Goal: Task Accomplishment & Management: Manage account settings

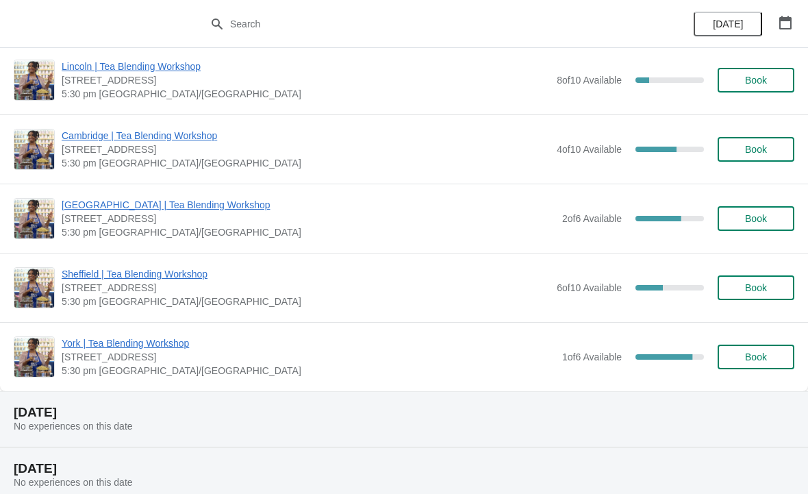
scroll to position [1307, 0]
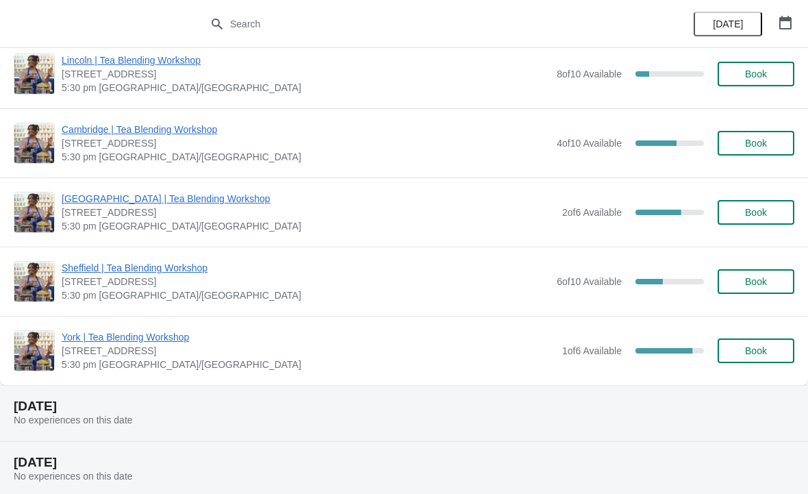
click at [509, 149] on span "[STREET_ADDRESS]" at bounding box center [306, 143] width 488 height 14
click at [527, 134] on span "Cambridge | Tea Blending Workshop" at bounding box center [306, 130] width 488 height 14
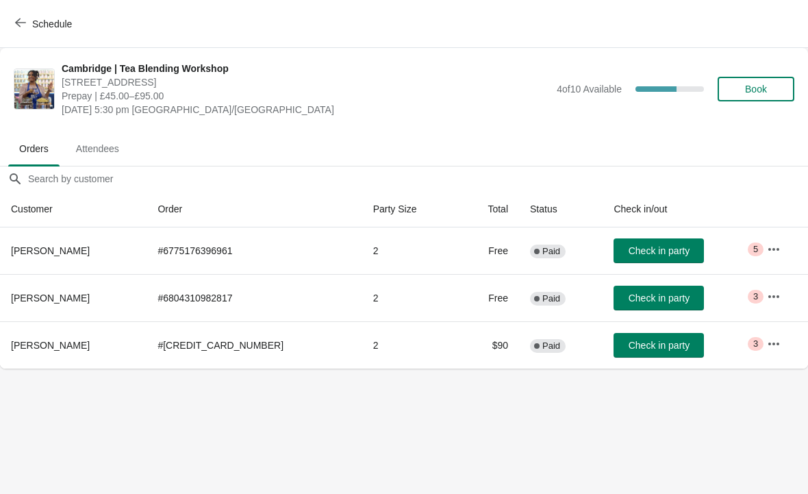
click at [386, 338] on td "2" at bounding box center [410, 344] width 96 height 47
click at [762, 341] on button "button" at bounding box center [774, 343] width 25 height 25
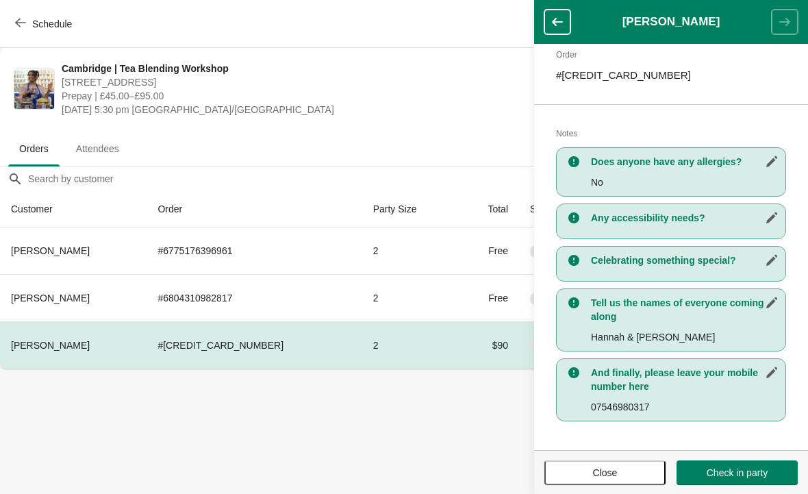
scroll to position [220, 0]
click at [418, 442] on body "Schedule Cambridge | Tea Blending Workshop [STREET_ADDRESS] | £45.00–£95.00 [DA…" at bounding box center [404, 247] width 808 height 494
click at [432, 434] on body "Schedule Cambridge | Tea Blending Workshop [STREET_ADDRESS] | £45.00–£95.00 [DA…" at bounding box center [404, 247] width 808 height 494
click at [603, 467] on span "Close" at bounding box center [605, 472] width 25 height 11
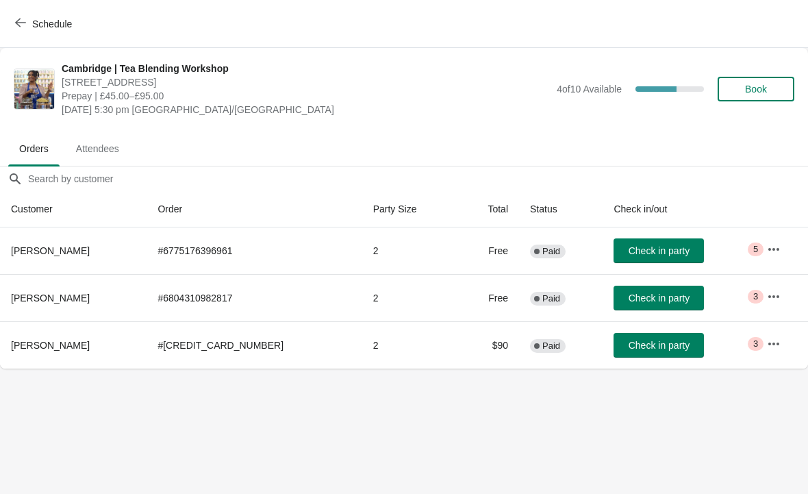
click at [772, 294] on icon "button" at bounding box center [774, 297] width 14 height 14
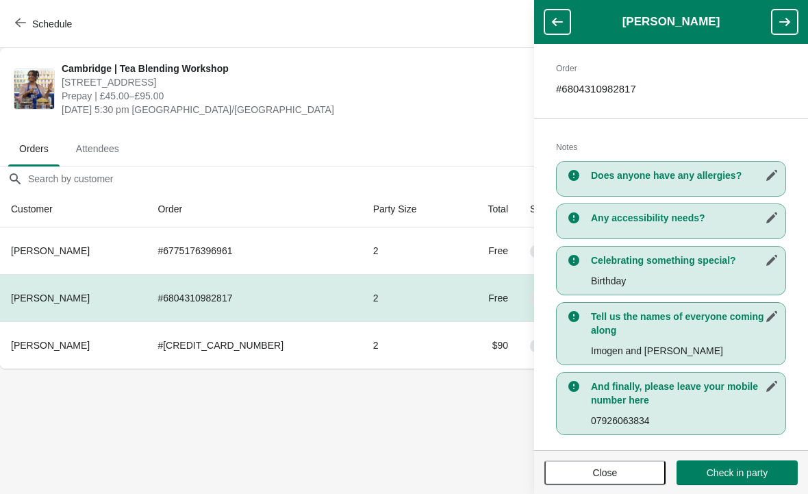
click at [595, 470] on span "Close" at bounding box center [605, 472] width 25 height 11
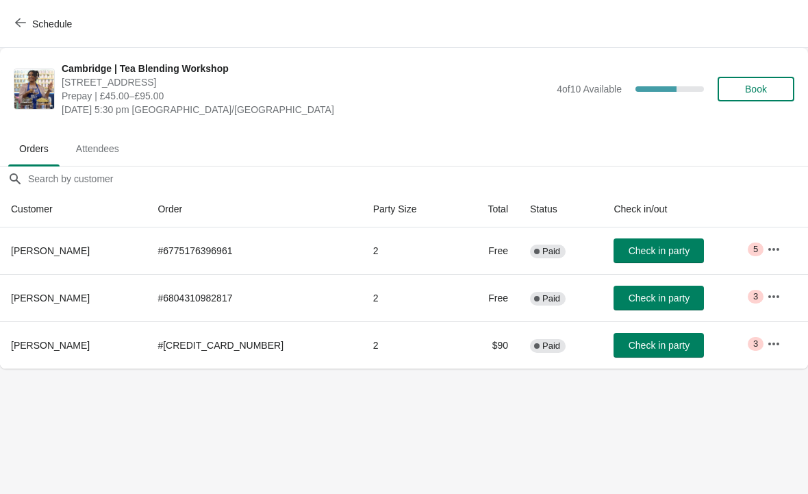
click at [777, 242] on icon "button" at bounding box center [774, 249] width 14 height 14
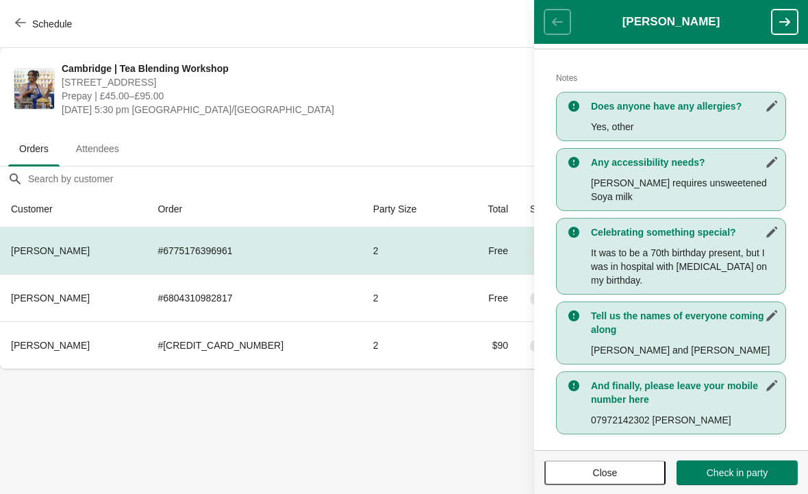
scroll to position [275, 0]
click at [596, 476] on span "Close" at bounding box center [605, 472] width 25 height 11
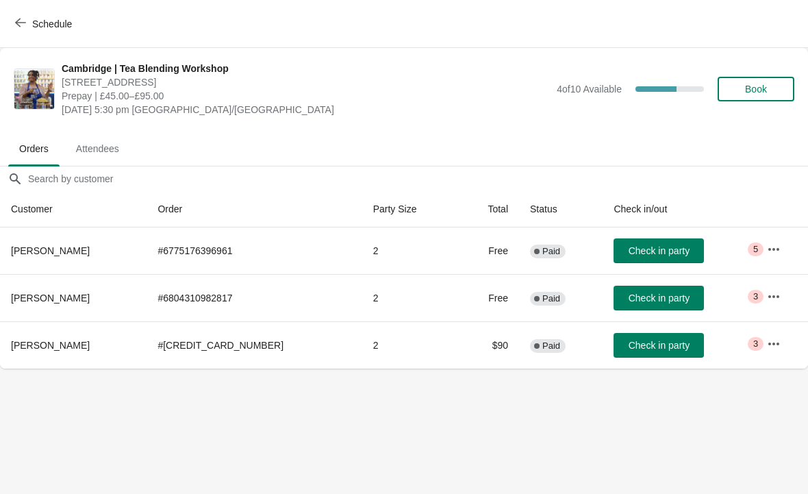
click at [775, 338] on icon "button" at bounding box center [774, 344] width 14 height 14
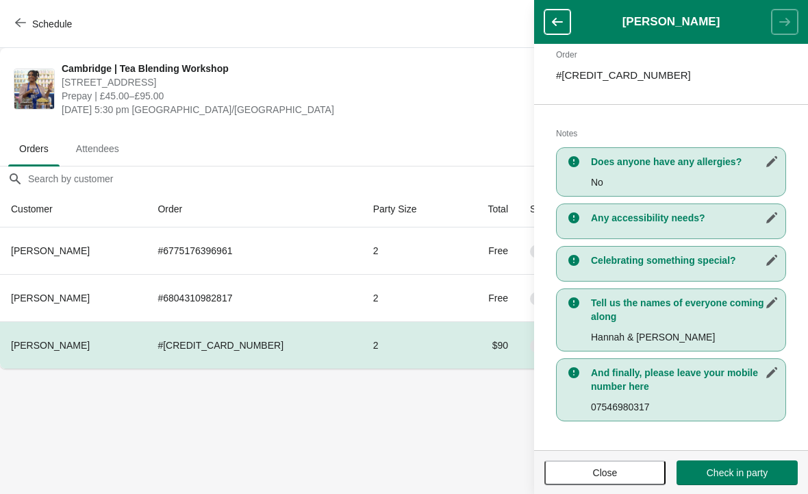
scroll to position [220, 0]
click at [470, 453] on body "Schedule Cambridge | Tea Blending Workshop [STREET_ADDRESS] | £45.00–£95.00 [DA…" at bounding box center [404, 247] width 808 height 494
click at [565, 26] on button "button" at bounding box center [557, 22] width 26 height 25
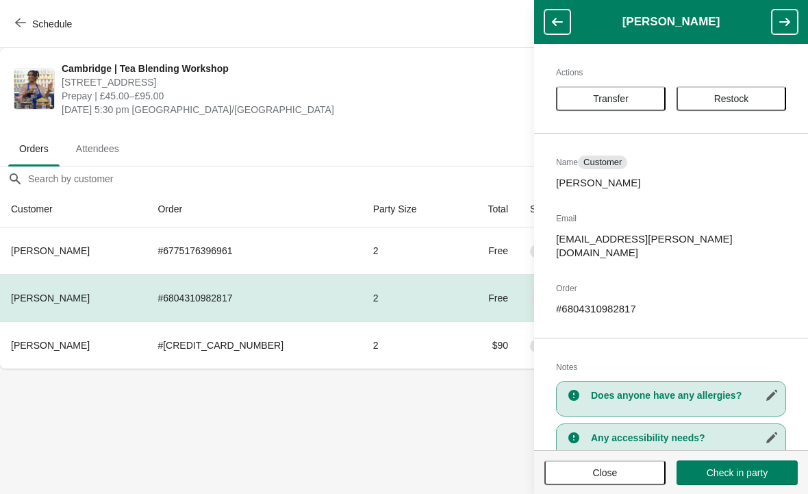
click at [439, 473] on body "Schedule Cambridge | Tea Blending Workshop [STREET_ADDRESS] | £45.00–£95.00 [DA…" at bounding box center [404, 247] width 808 height 494
click at [565, 16] on button "button" at bounding box center [557, 22] width 26 height 25
